Goal: Information Seeking & Learning: Check status

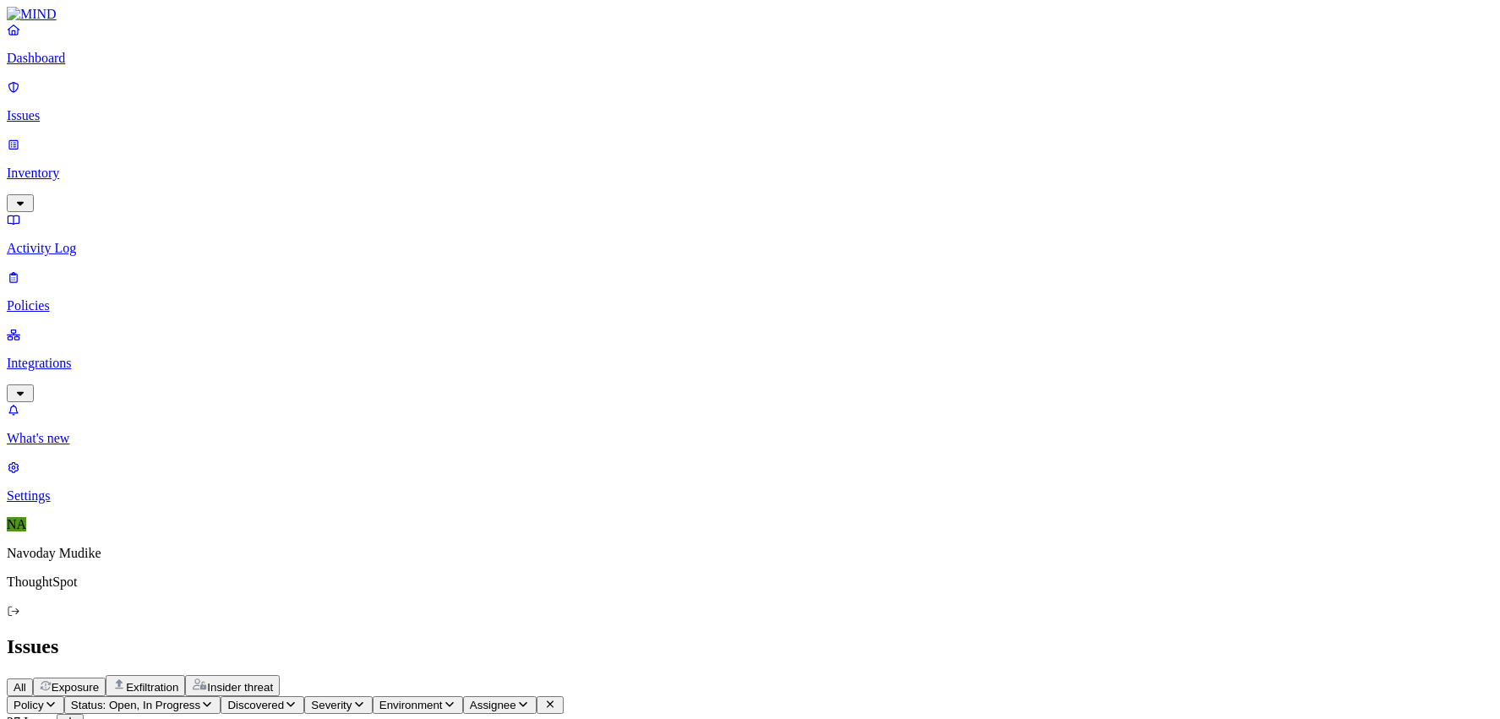
click at [160, 137] on link "Inventory" at bounding box center [750, 173] width 1486 height 73
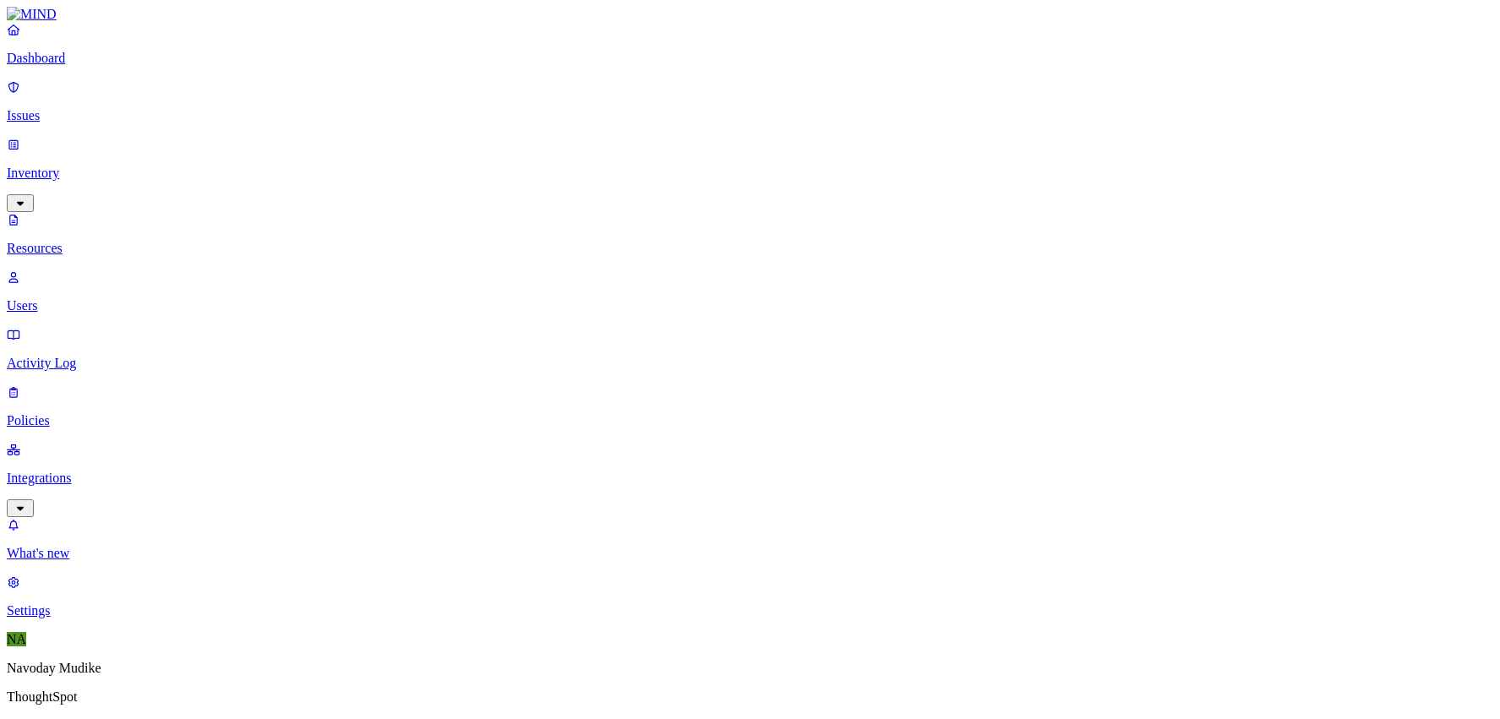
click at [84, 298] on p "Users" at bounding box center [750, 305] width 1486 height 15
click at [92, 241] on p "Resources" at bounding box center [750, 248] width 1486 height 15
click at [84, 66] on p "Dashboard" at bounding box center [750, 58] width 1486 height 15
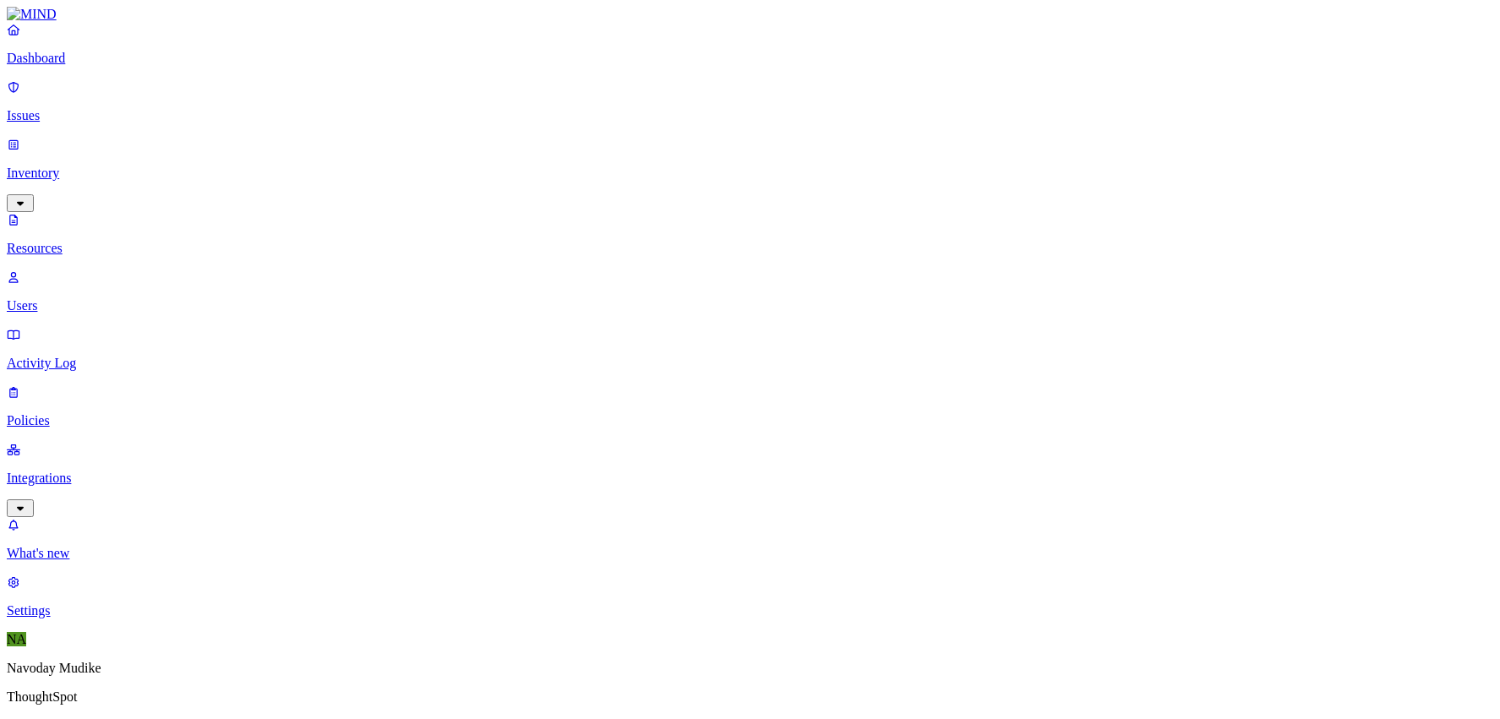
click at [44, 65] on p "Dashboard" at bounding box center [750, 58] width 1486 height 15
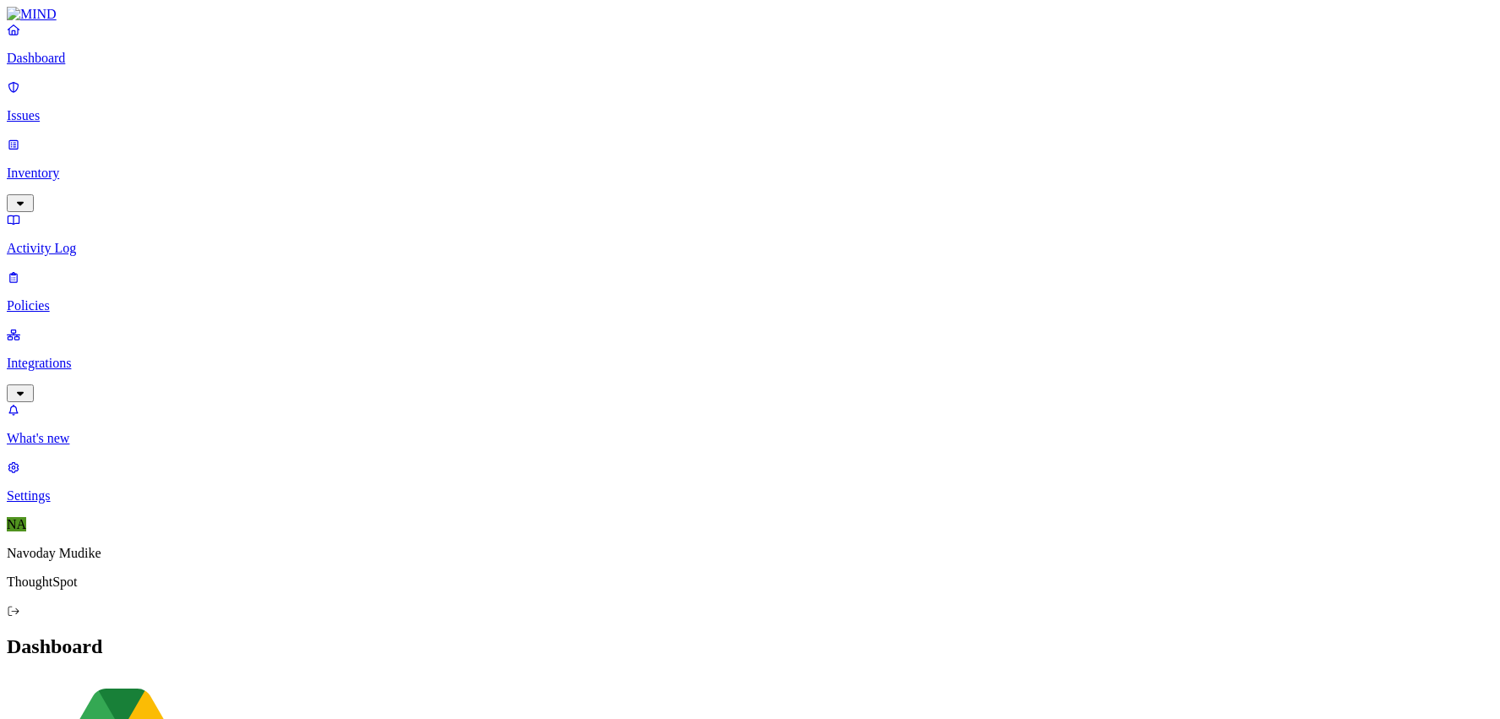
click at [24, 391] on icon "button" at bounding box center [20, 393] width 7 height 4
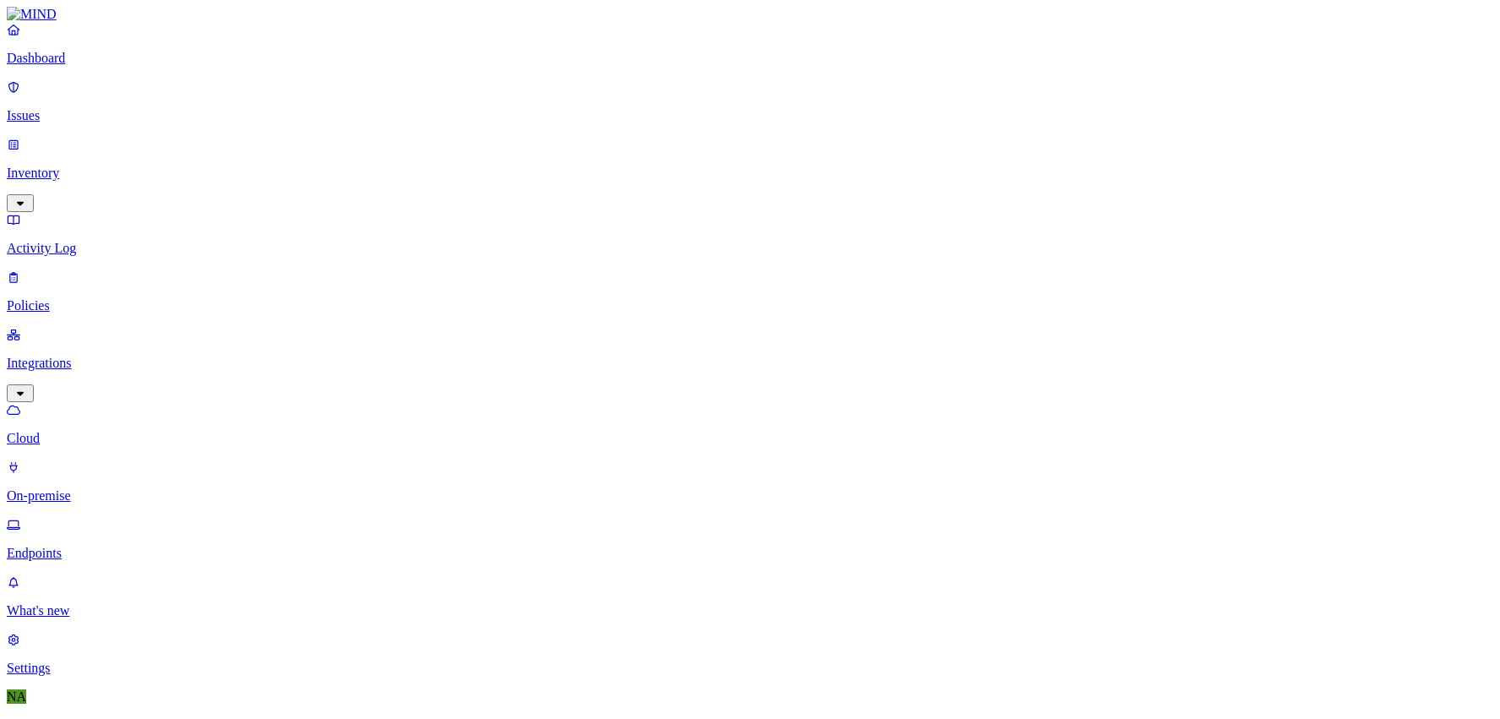
click at [58, 517] on link "Endpoints" at bounding box center [750, 539] width 1486 height 44
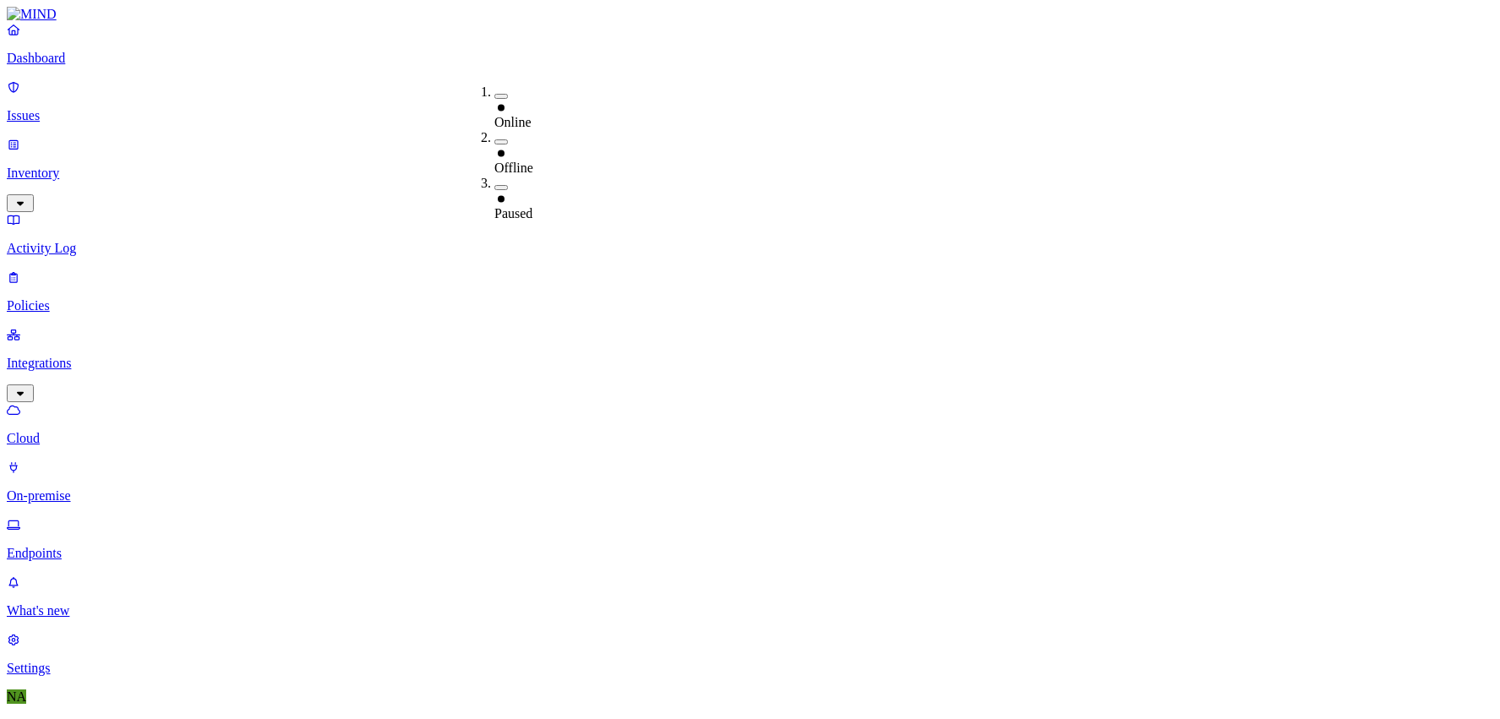
click at [661, 154] on div "Last 7 days" at bounding box center [661, 153] width 0 height 46
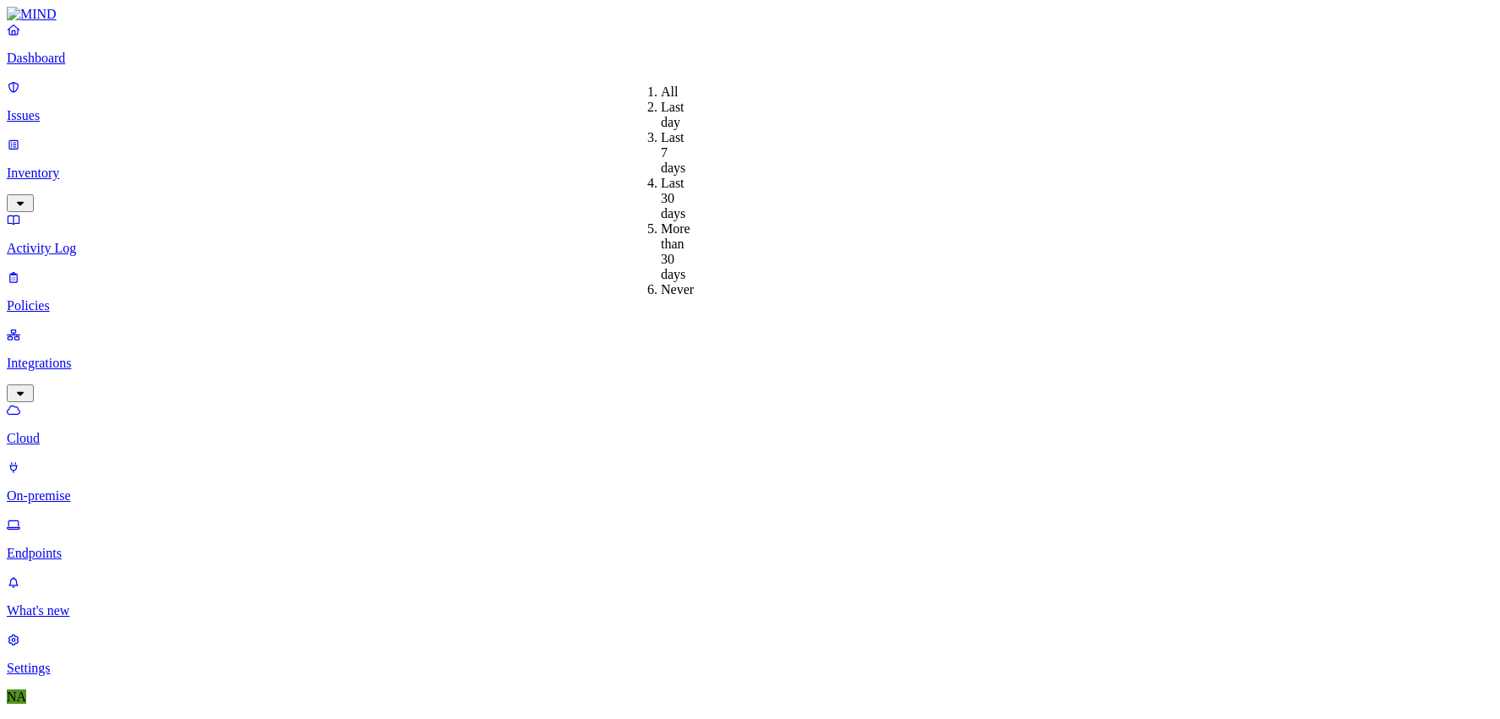
click at [494, 139] on button "button" at bounding box center [501, 141] width 14 height 5
click at [695, 179] on div "Last 30 days" at bounding box center [695, 199] width 0 height 46
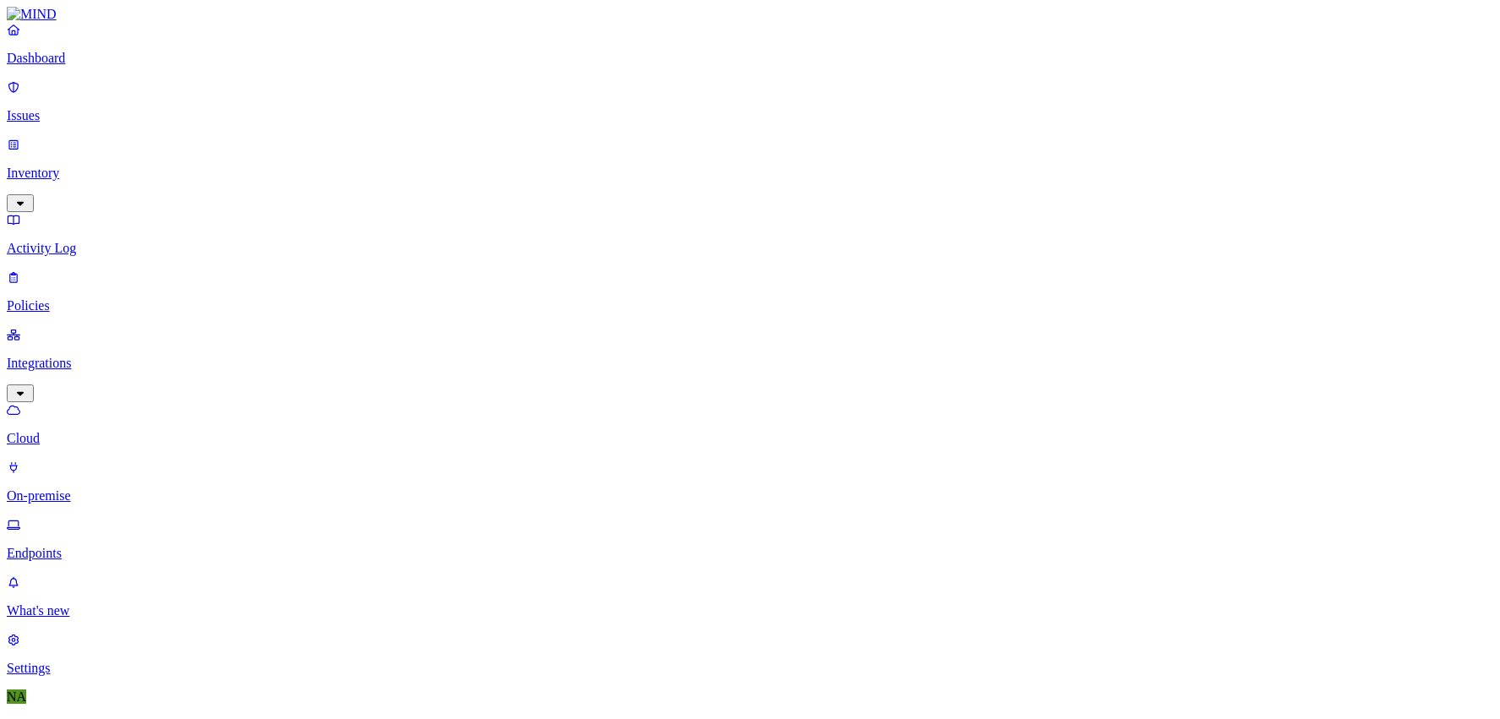
click at [695, 282] on div "Never" at bounding box center [695, 289] width 0 height 15
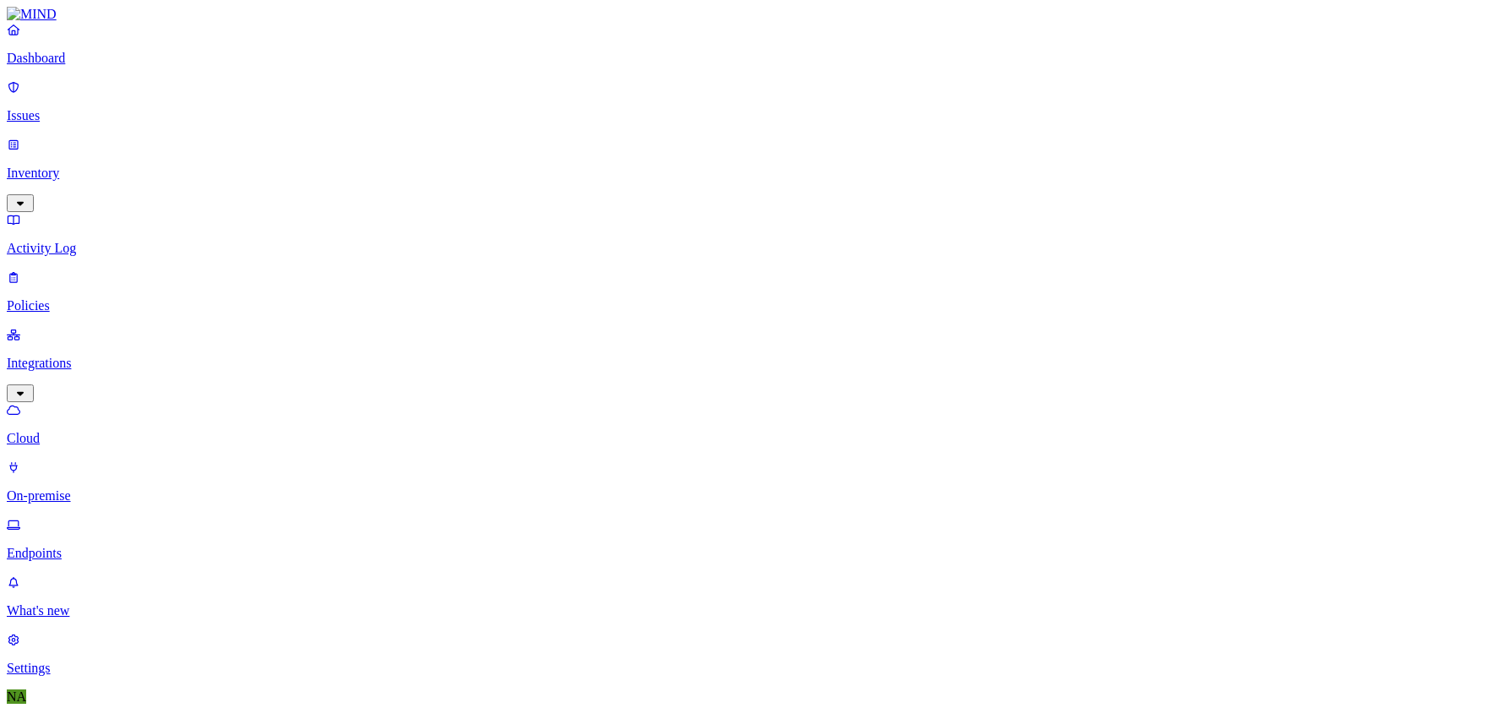
click at [494, 188] on button "button" at bounding box center [501, 190] width 14 height 5
click at [494, 130] on button "button" at bounding box center [501, 139] width 14 height 18
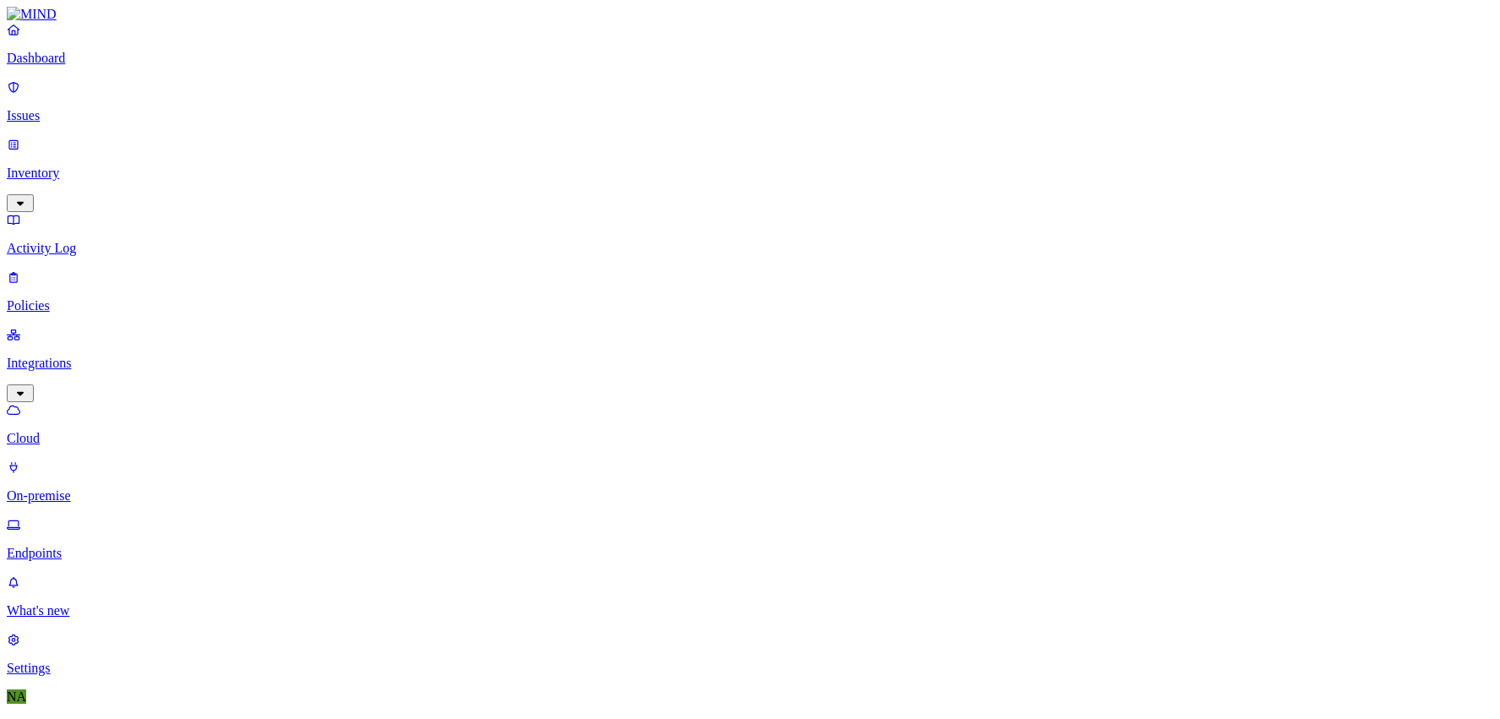
click at [494, 130] on div "Offline" at bounding box center [494, 153] width 0 height 46
click at [494, 178] on div "Paused" at bounding box center [494, 202] width 0 height 48
